Goal: Check status: Check status

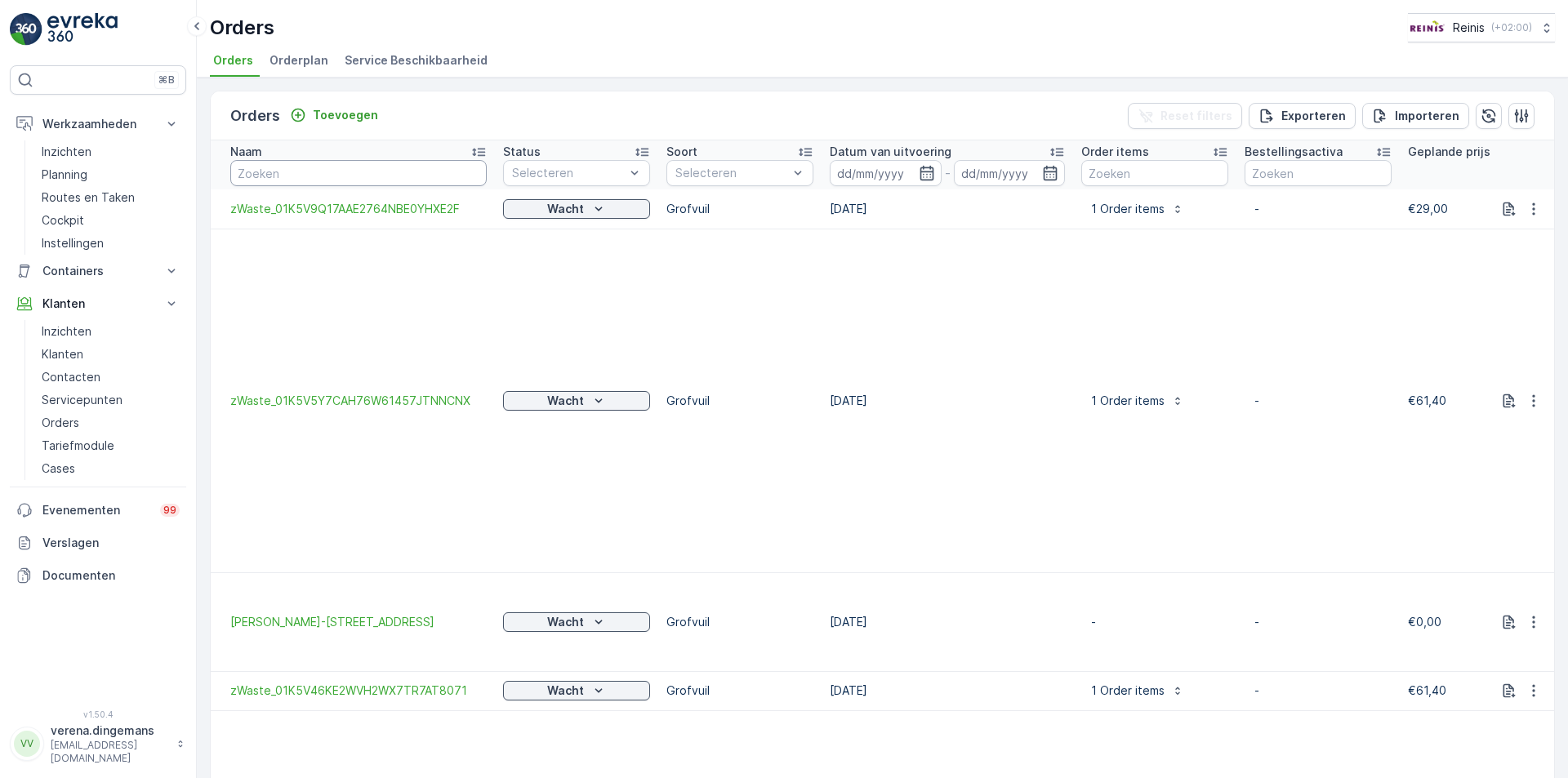
click at [298, 164] on input "text" at bounding box center [359, 173] width 257 height 26
type input "grote beerstraat"
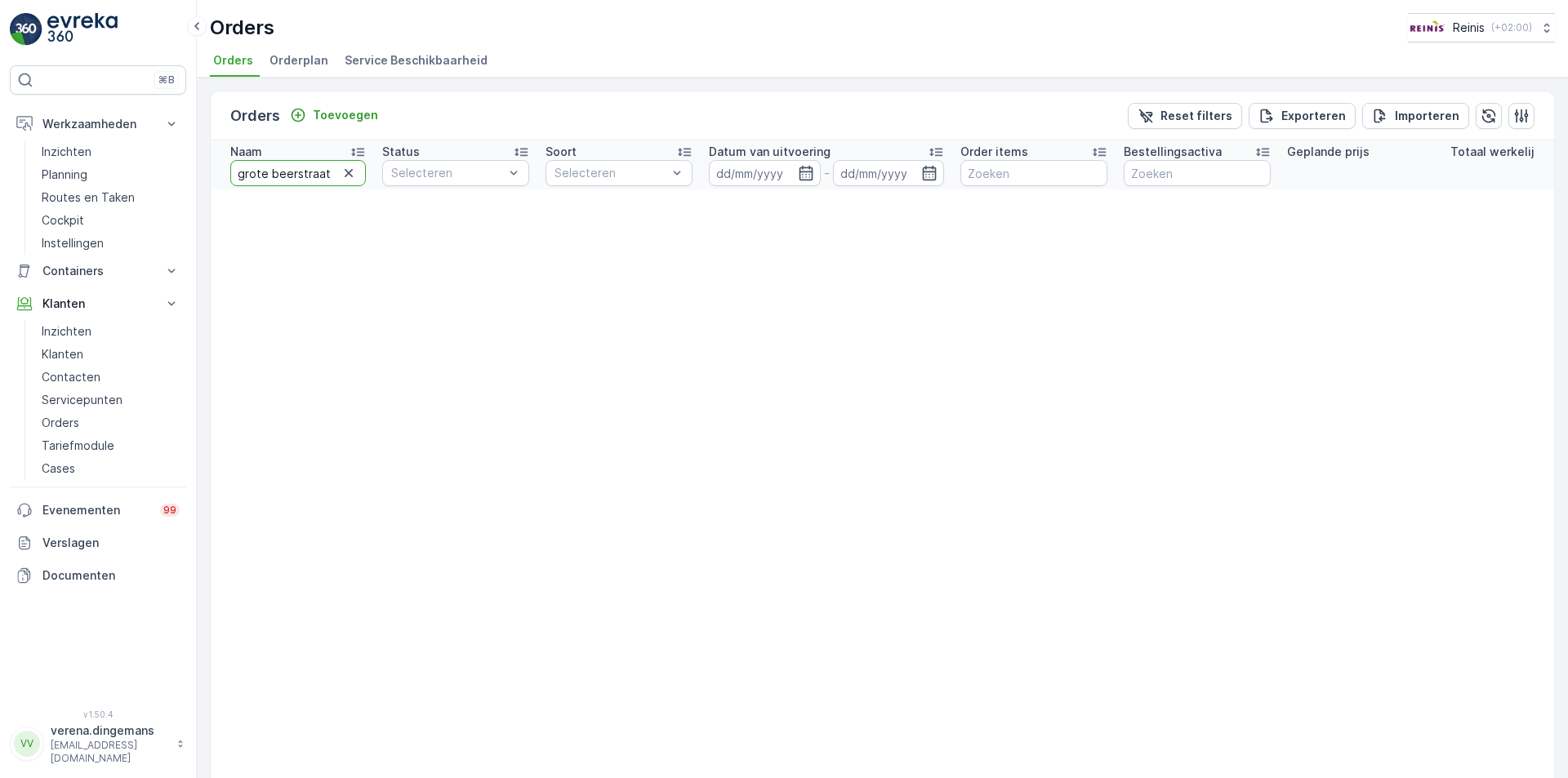
click at [331, 180] on input "grote beerstraat" at bounding box center [297, 173] width 135 height 26
click at [79, 422] on link "Orders" at bounding box center [110, 423] width 151 height 23
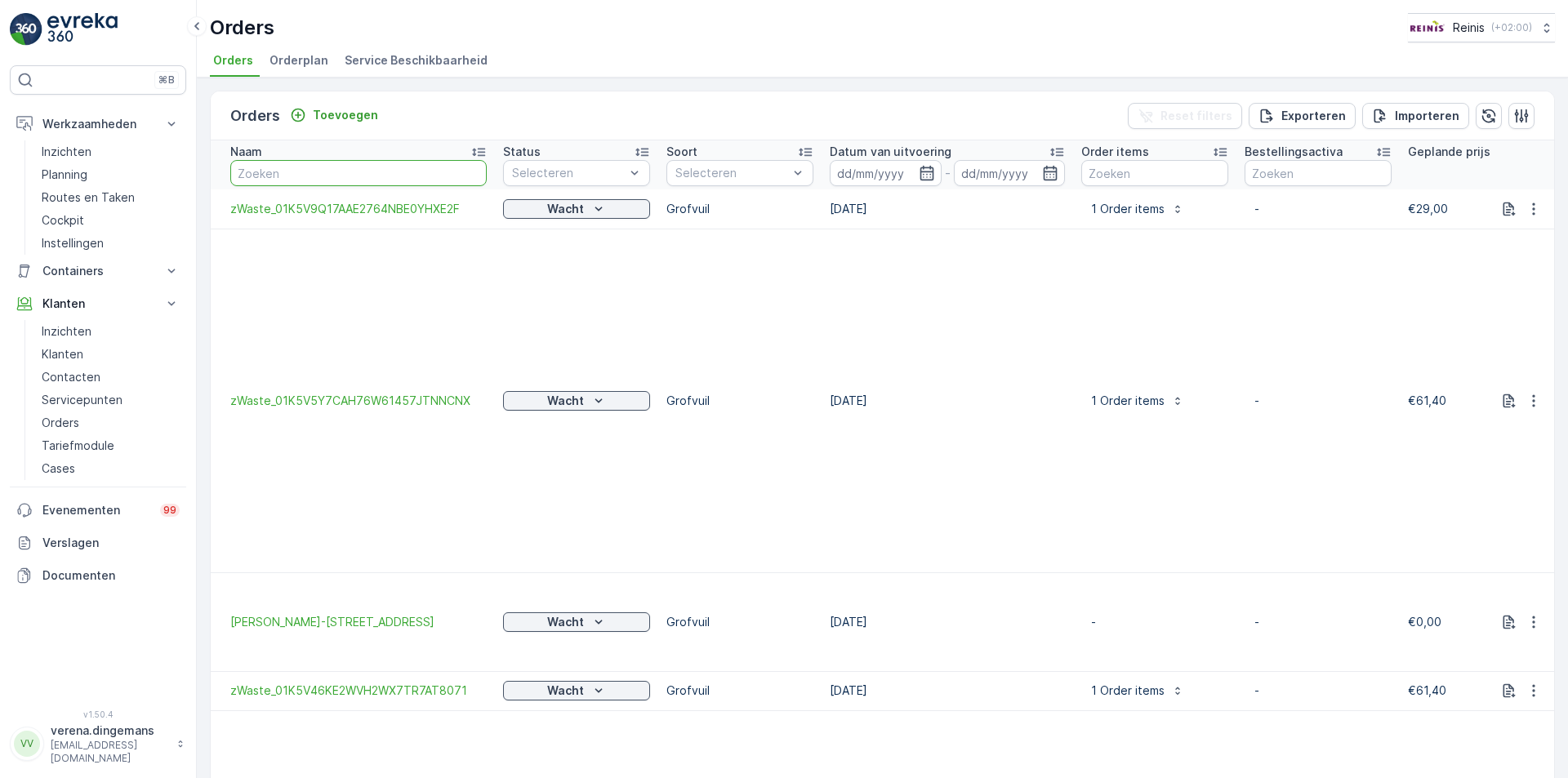
click at [335, 172] on input "text" at bounding box center [359, 173] width 257 height 26
type input "gro"
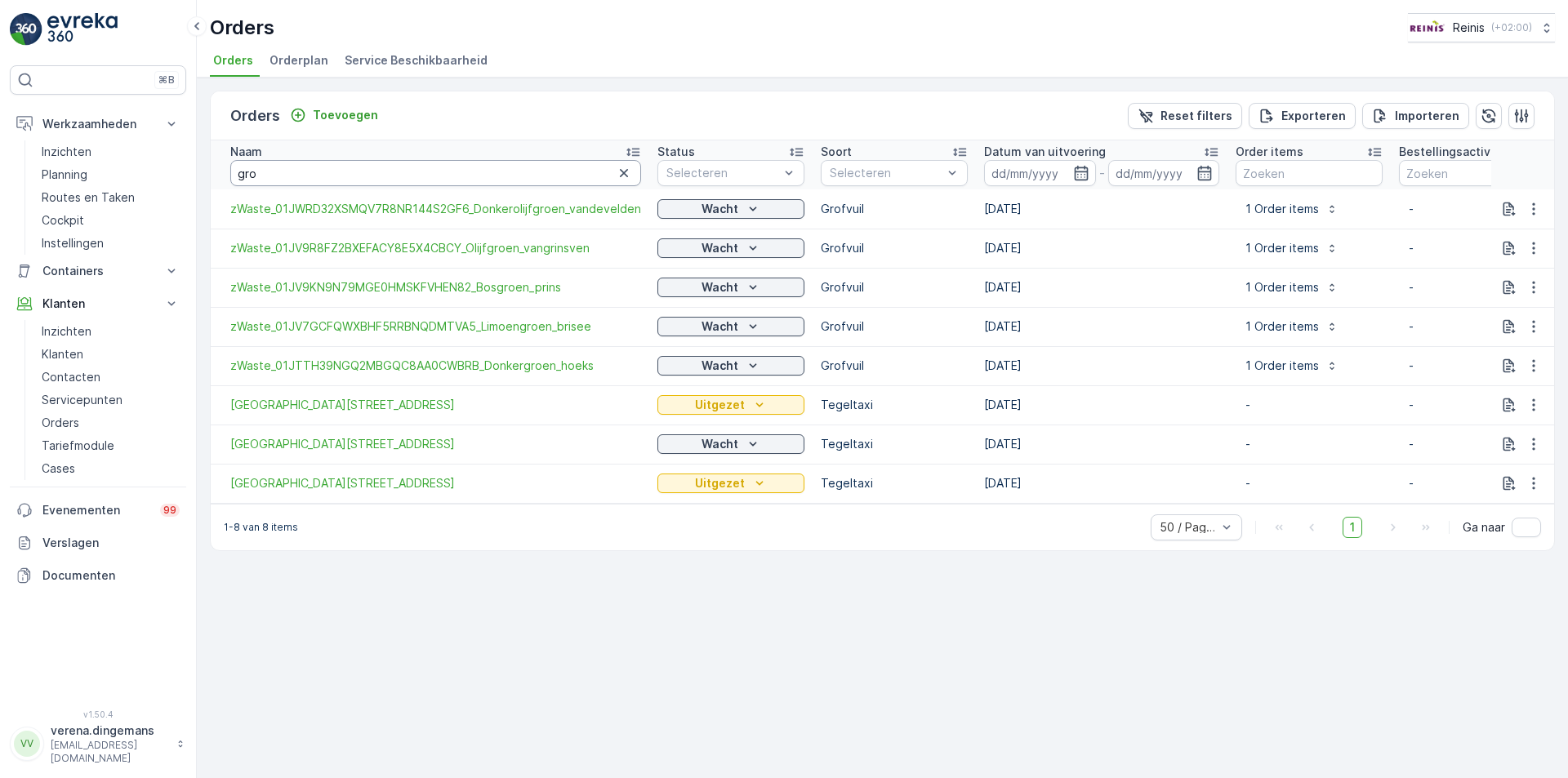
click at [336, 171] on input "gro" at bounding box center [436, 173] width 410 height 26
type input "grote"
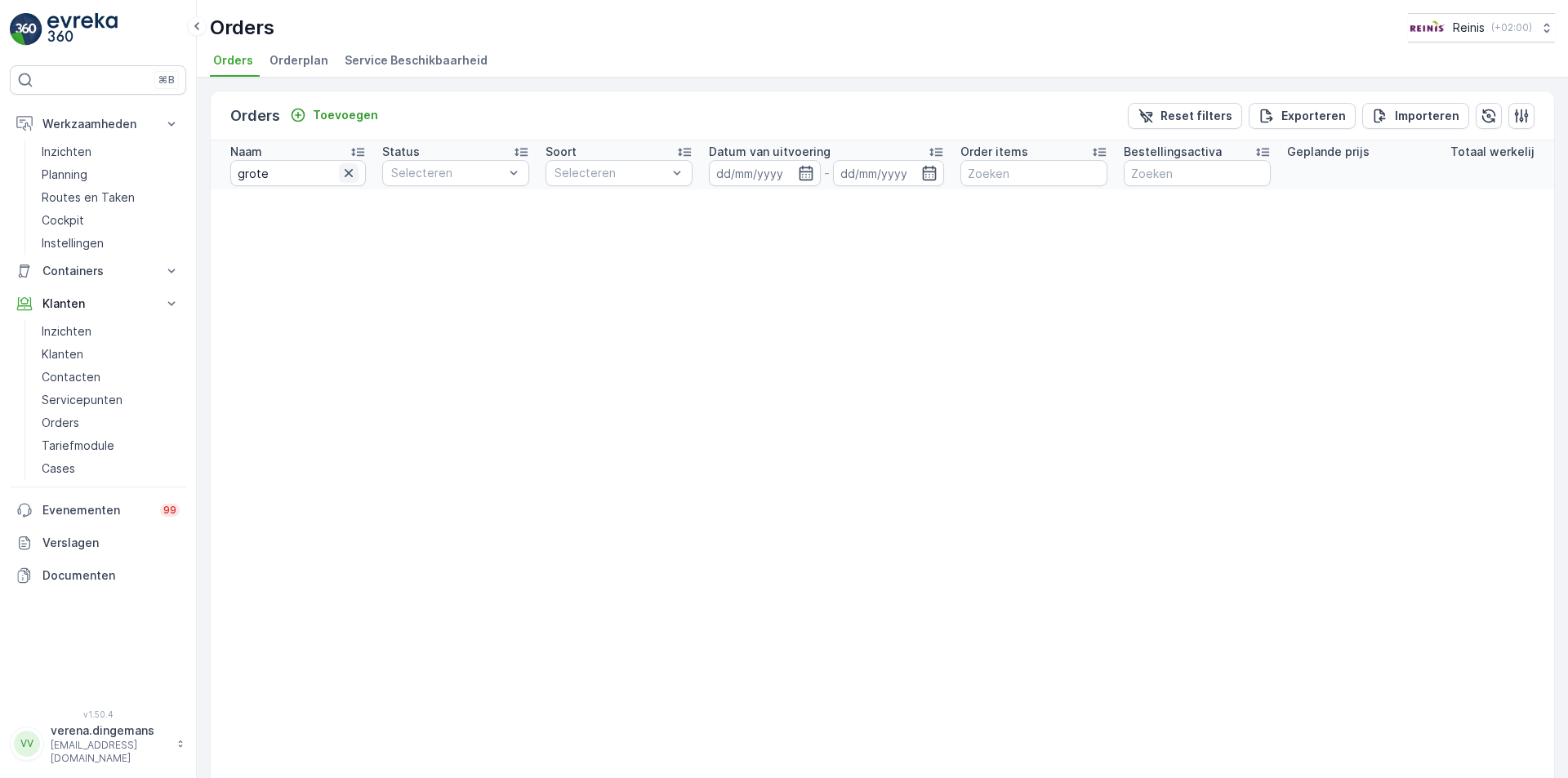
click at [355, 175] on icon "button" at bounding box center [348, 173] width 17 height 17
